Goal: Information Seeking & Learning: Learn about a topic

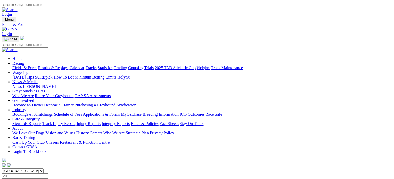
scroll to position [103, 0]
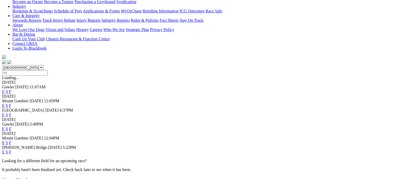
click at [11, 150] on link "F" at bounding box center [10, 152] width 2 height 4
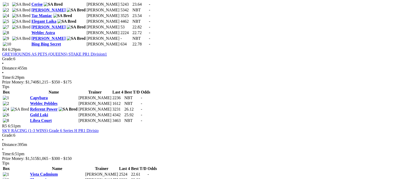
scroll to position [439, 0]
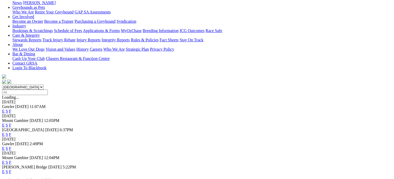
scroll to position [129, 0]
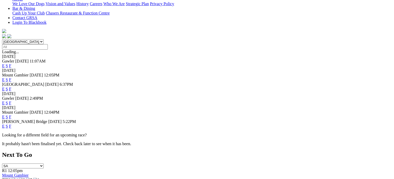
click at [11, 115] on link "F" at bounding box center [10, 117] width 2 height 4
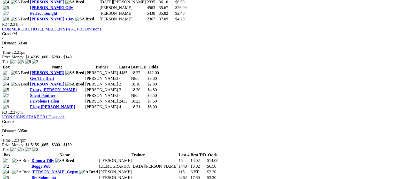
scroll to position [336, 0]
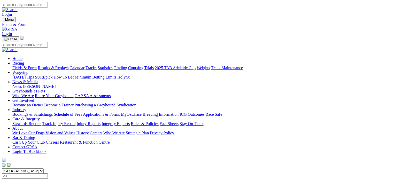
drag, startPoint x: 133, startPoint y: 64, endPoint x: 130, endPoint y: 65, distance: 3.1
click at [44, 168] on select "[GEOGRAPHIC_DATA] [GEOGRAPHIC_DATA] [GEOGRAPHIC_DATA] [GEOGRAPHIC_DATA] [GEOGRA…" at bounding box center [23, 170] width 42 height 5
select select "[GEOGRAPHIC_DATA]"
click at [35, 168] on select "[GEOGRAPHIC_DATA] [GEOGRAPHIC_DATA] [GEOGRAPHIC_DATA] [GEOGRAPHIC_DATA] [GEOGRA…" at bounding box center [23, 170] width 42 height 5
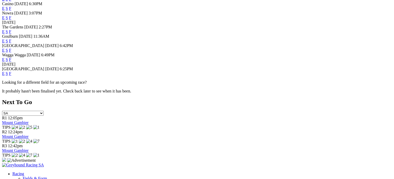
scroll to position [258, 0]
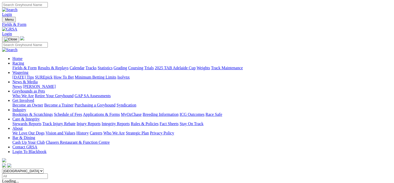
click at [56, 84] on link "[PERSON_NAME]" at bounding box center [39, 86] width 33 height 4
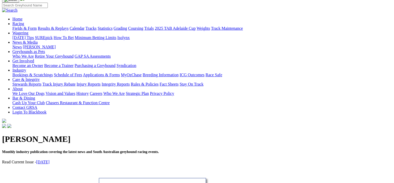
scroll to position [52, 0]
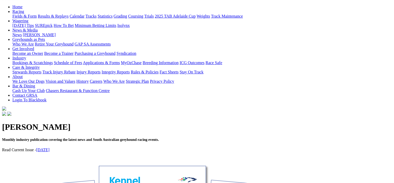
click at [50, 147] on link "[DATE]" at bounding box center [42, 149] width 13 height 4
